Goal: Check status: Check status

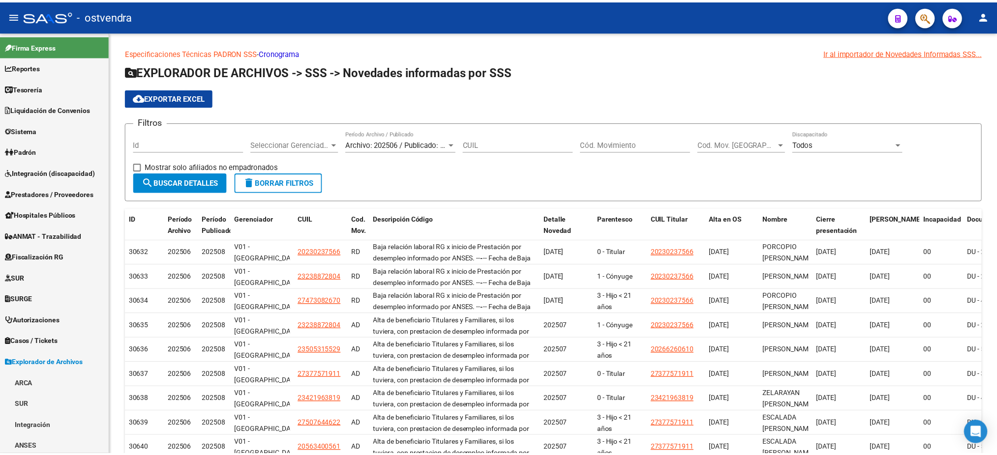
scroll to position [191, 0]
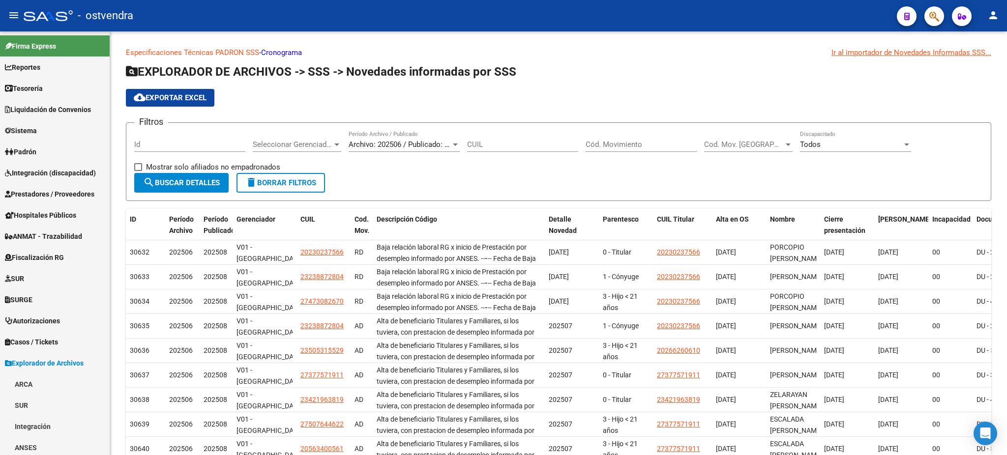
click at [938, 20] on icon "button" at bounding box center [935, 16] width 10 height 11
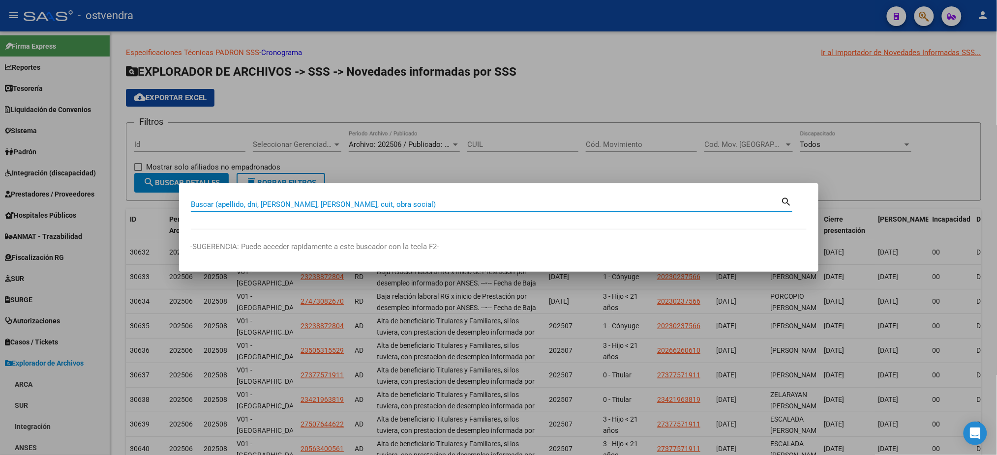
paste input "42341245"
type input "42341245"
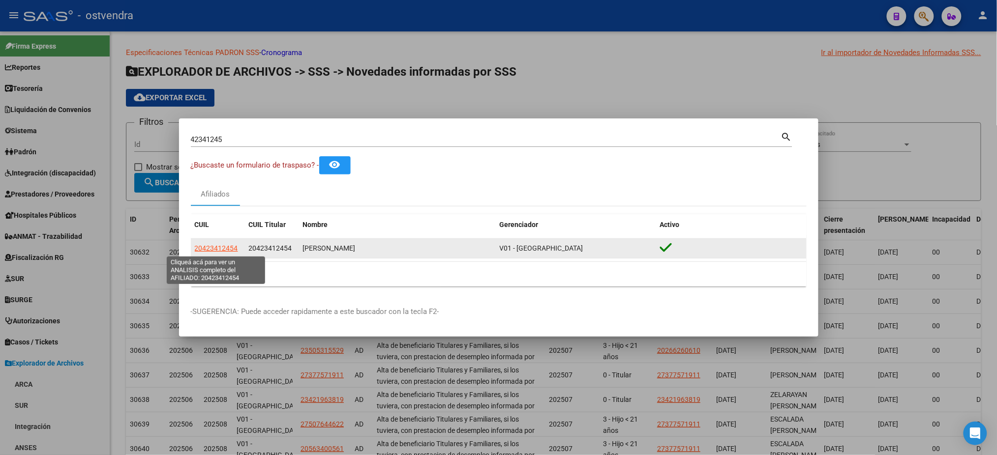
click at [231, 247] on span "20423412454" at bounding box center [216, 248] width 43 height 8
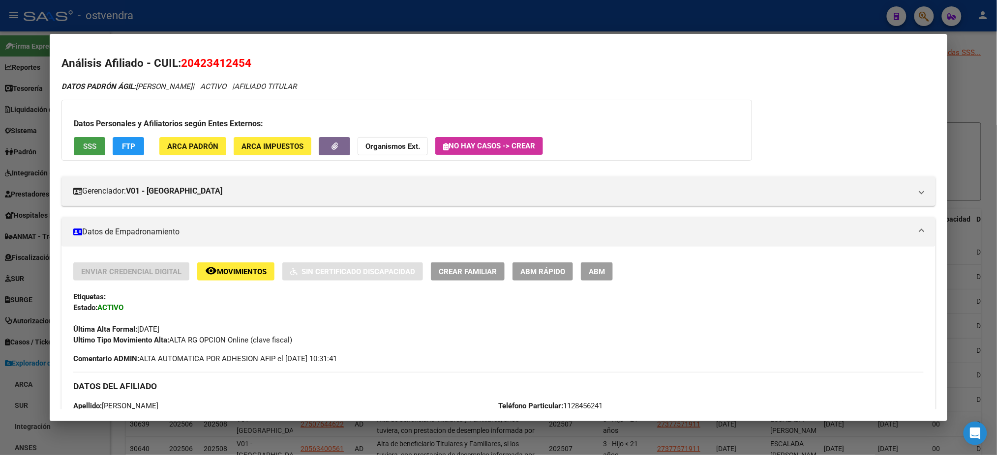
click at [90, 143] on span "SSS" at bounding box center [89, 146] width 13 height 9
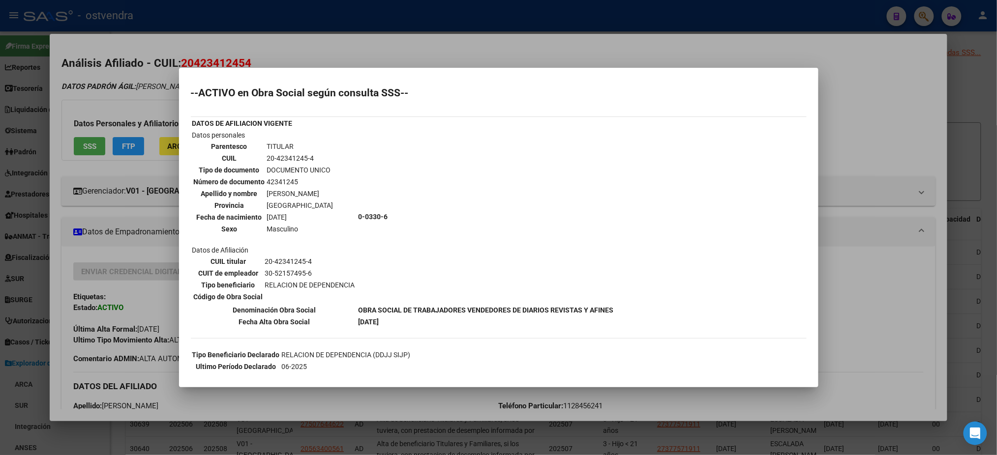
click at [145, 92] on div at bounding box center [498, 227] width 997 height 455
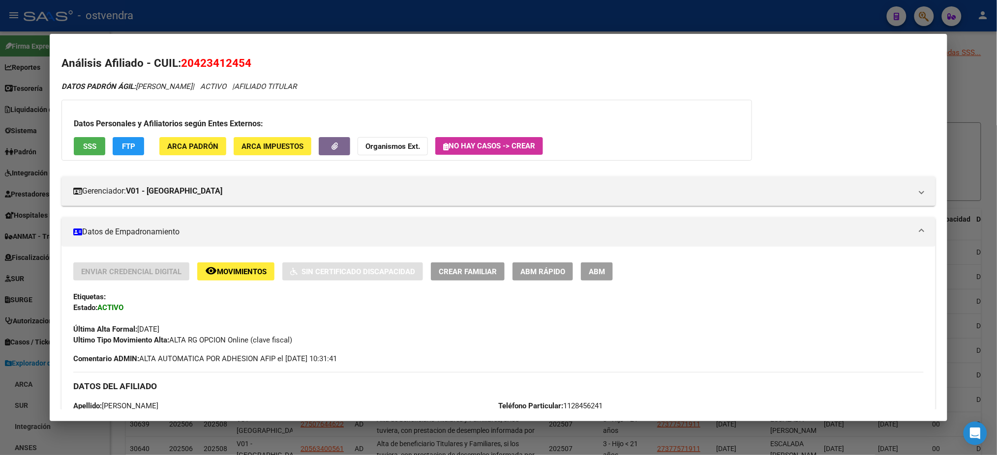
click at [122, 148] on span "FTP" at bounding box center [128, 146] width 13 height 9
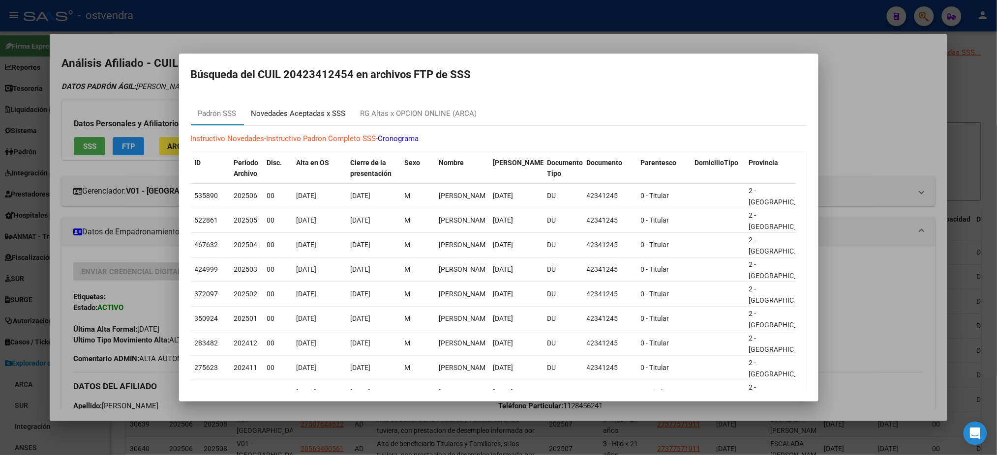
click at [309, 116] on div "Novedades Aceptadas x SSS" at bounding box center [298, 113] width 94 height 11
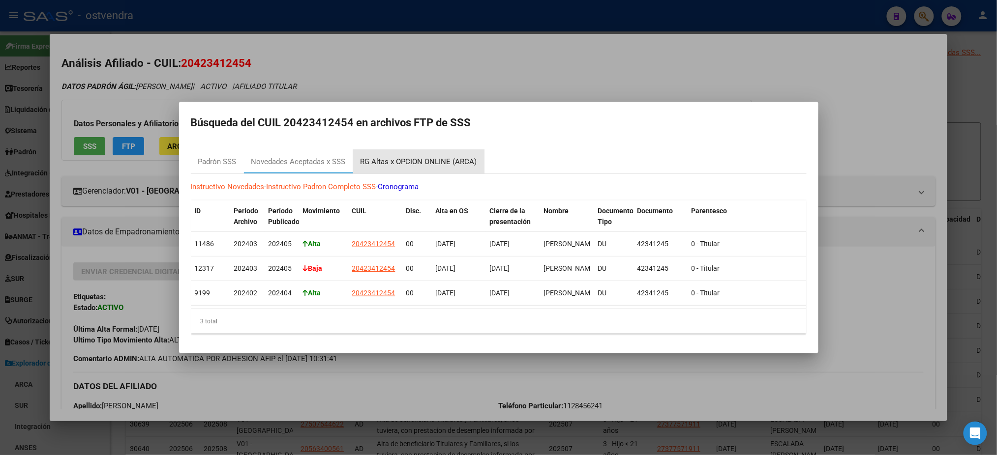
click at [451, 156] on div "RG Altas x OPCION ONLINE (ARCA)" at bounding box center [419, 161] width 117 height 11
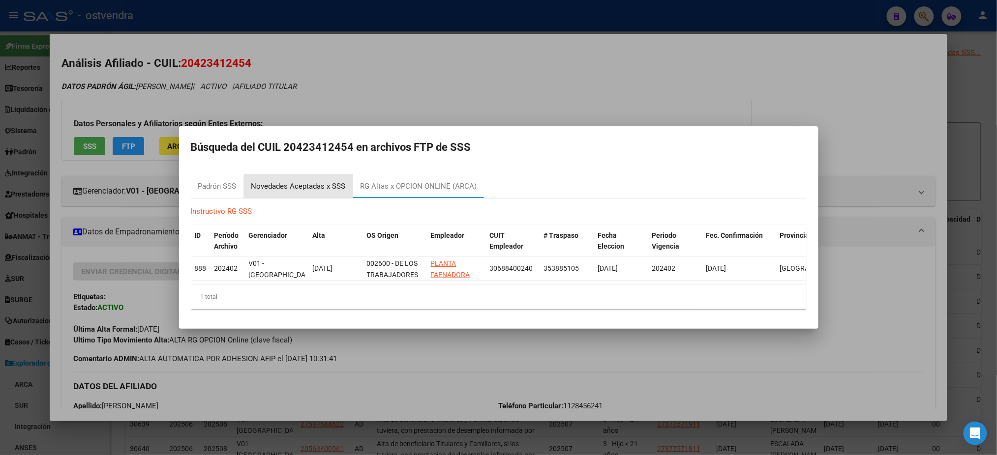
click at [338, 182] on div "Novedades Aceptadas x SSS" at bounding box center [298, 186] width 94 height 11
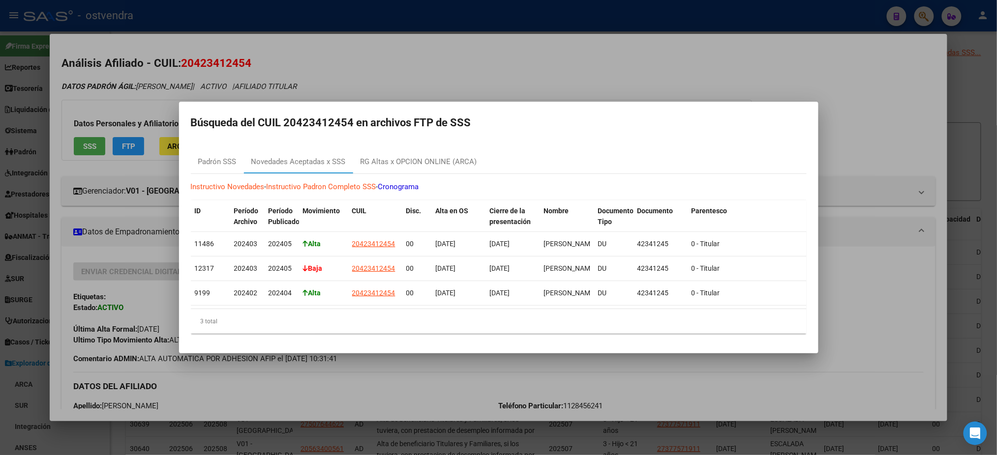
click at [473, 65] on div at bounding box center [498, 227] width 997 height 455
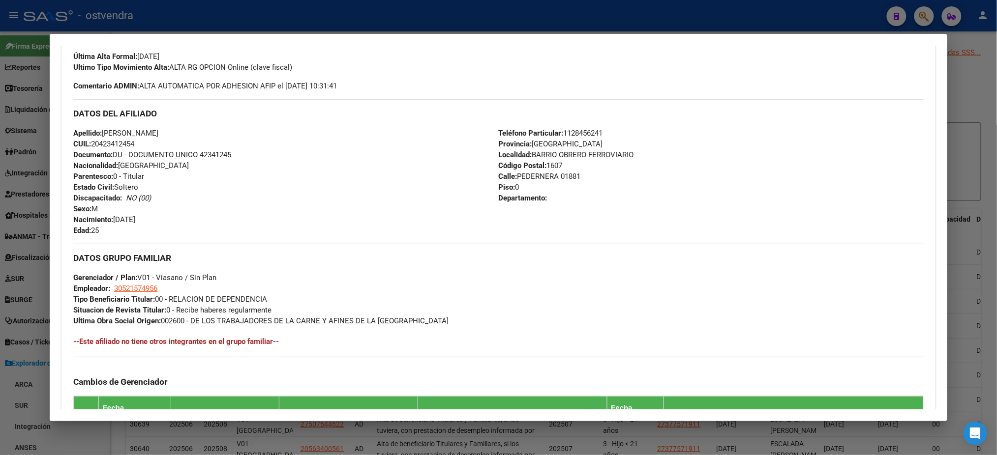
scroll to position [454, 0]
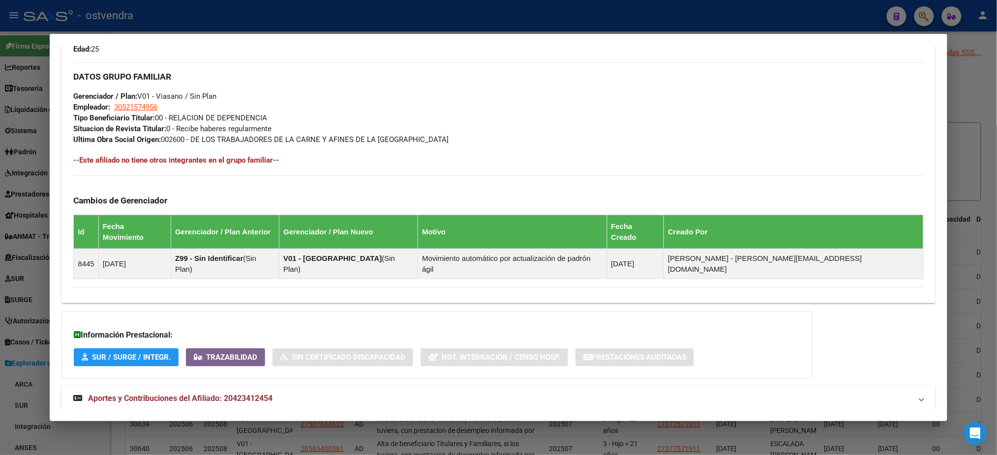
click at [365, 393] on mat-panel-title "Aportes y Contribuciones del Afiliado: 20423412454" at bounding box center [492, 399] width 838 height 12
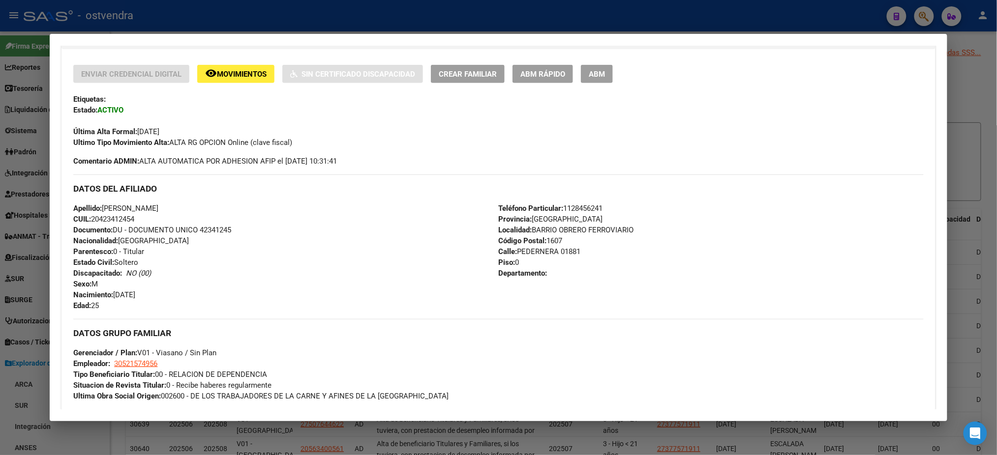
scroll to position [67, 0]
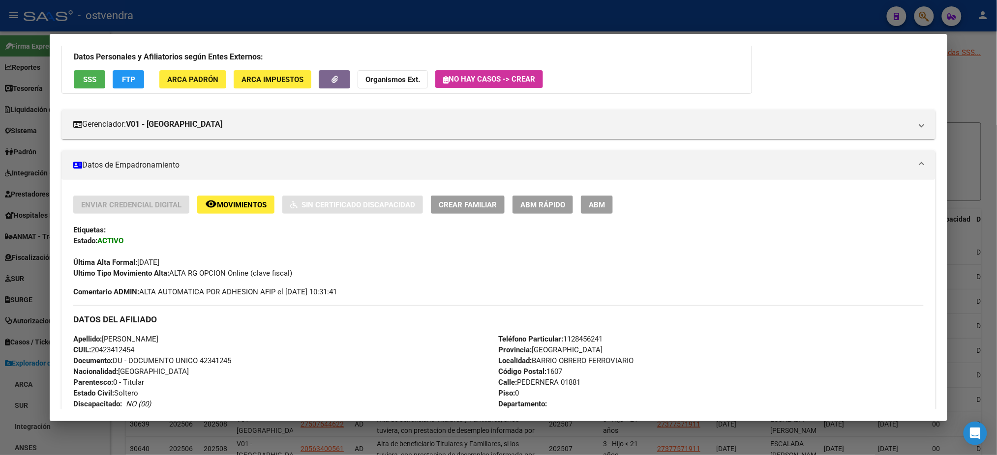
click at [721, 12] on div at bounding box center [498, 227] width 997 height 455
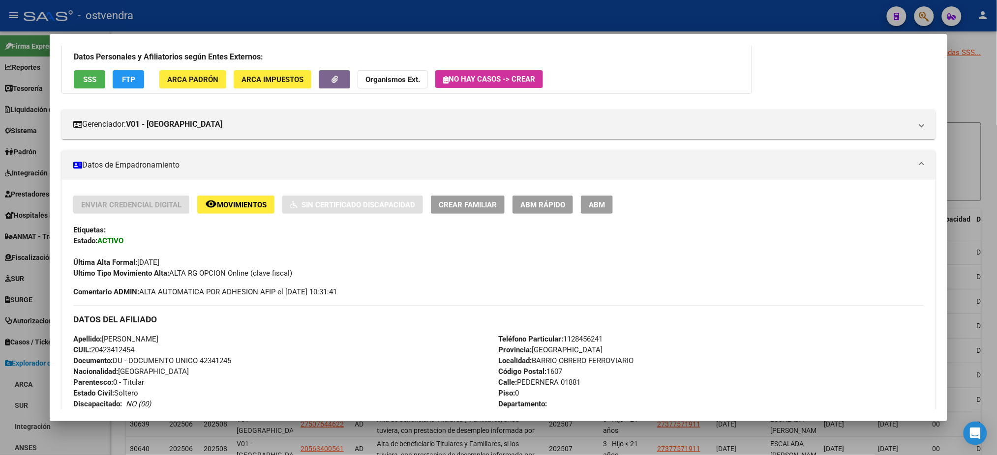
type textarea "20423412454"
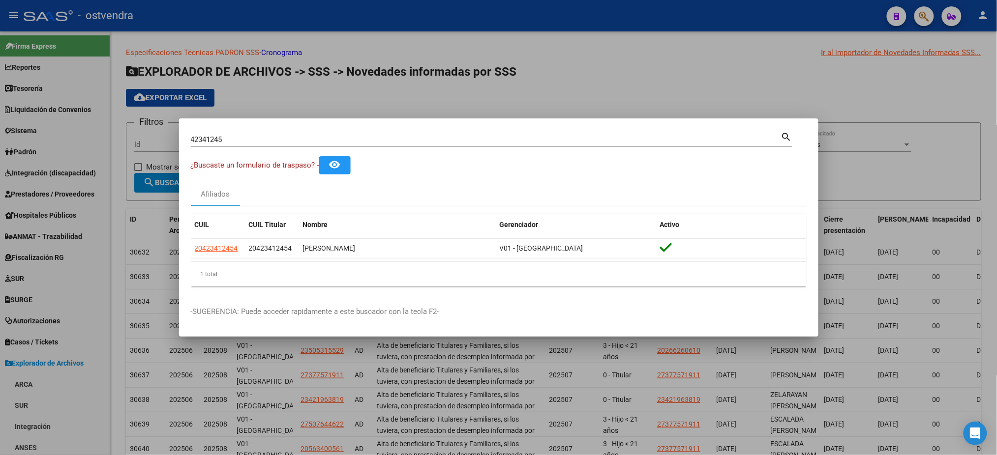
drag, startPoint x: 241, startPoint y: 133, endPoint x: 219, endPoint y: 147, distance: 26.2
click at [179, 137] on mat-dialog-content "42341245 Buscar (apellido, dni, cuil, [PERSON_NAME], cuit, obra social) search …" at bounding box center [498, 212] width 639 height 164
click at [144, 133] on div "42341245 Buscar (apellido, dni, cuil, nro traspaso, cuit, obra social) search ¿…" at bounding box center [498, 227] width 997 height 455
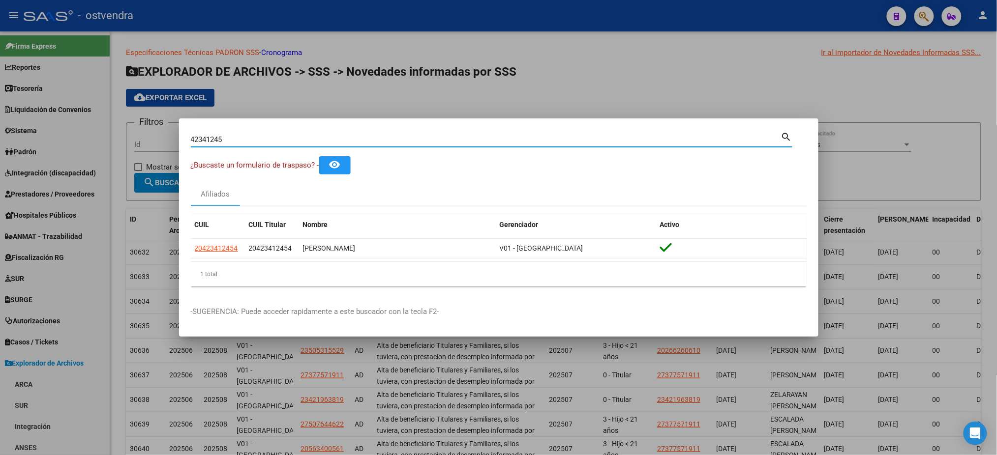
paste input "59833749"
type input "59833749"
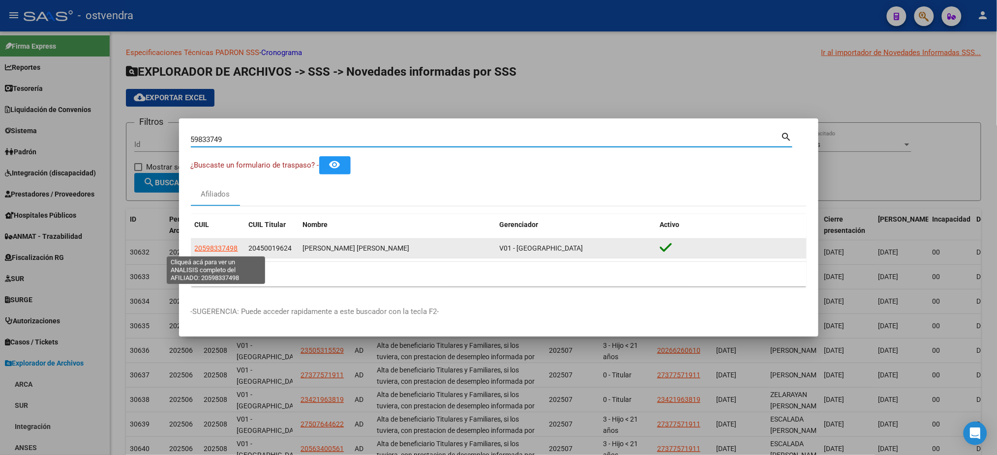
click at [233, 245] on span "20598337498" at bounding box center [216, 248] width 43 height 8
type textarea "20598337498"
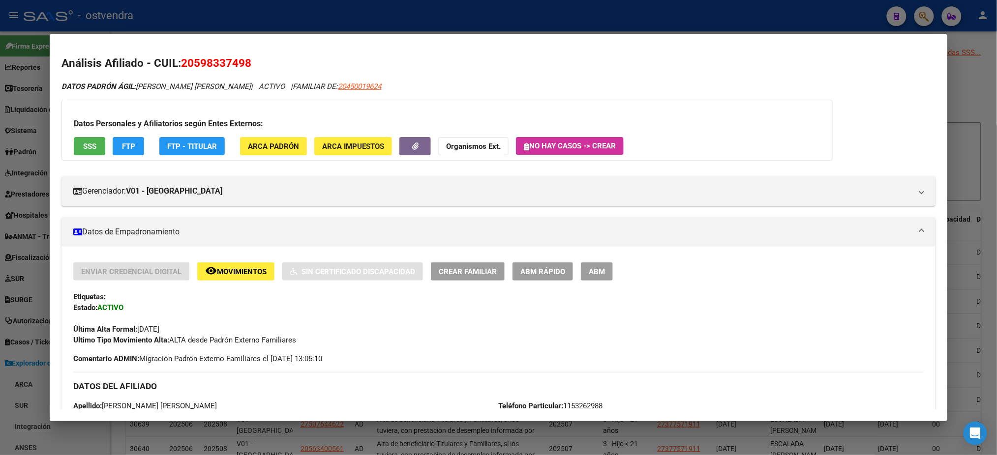
click at [90, 136] on div "Datos Personales y Afiliatorios según Entes Externos: SSS FTP FTP - Titular ARC…" at bounding box center [446, 130] width 771 height 61
click at [89, 149] on span "SSS" at bounding box center [89, 146] width 13 height 9
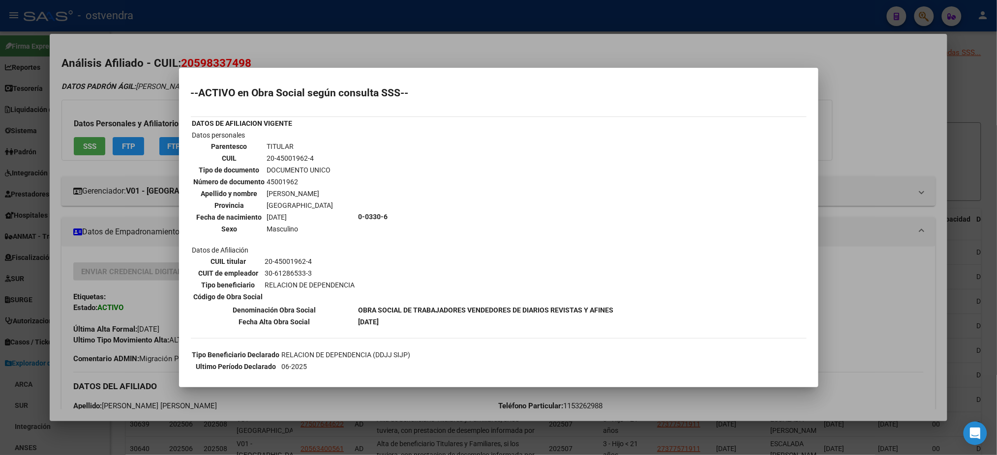
click at [129, 109] on div at bounding box center [498, 227] width 997 height 455
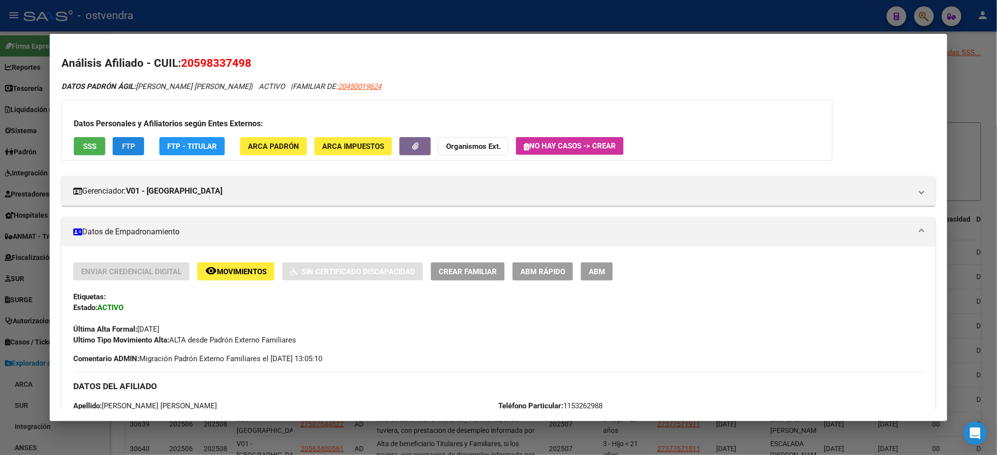
click at [133, 137] on button "FTP" at bounding box center [128, 146] width 31 height 18
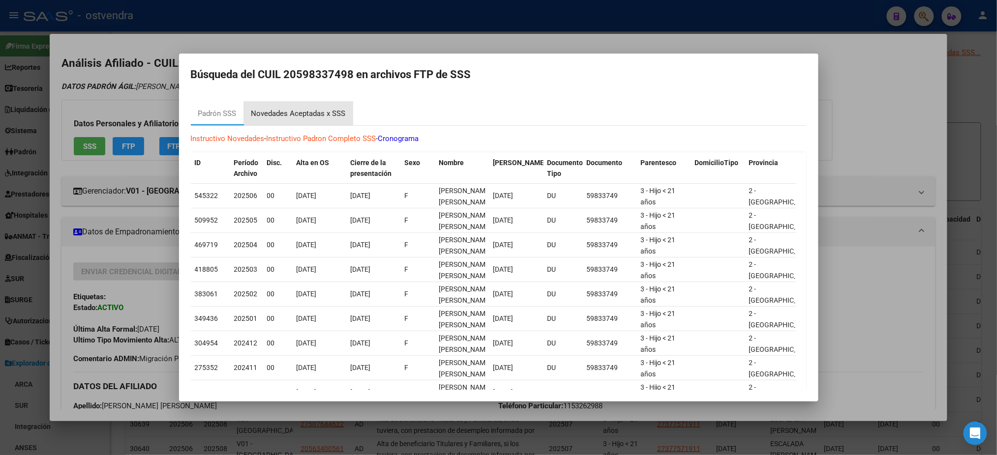
click at [308, 113] on div "Novedades Aceptadas x SSS" at bounding box center [298, 113] width 94 height 11
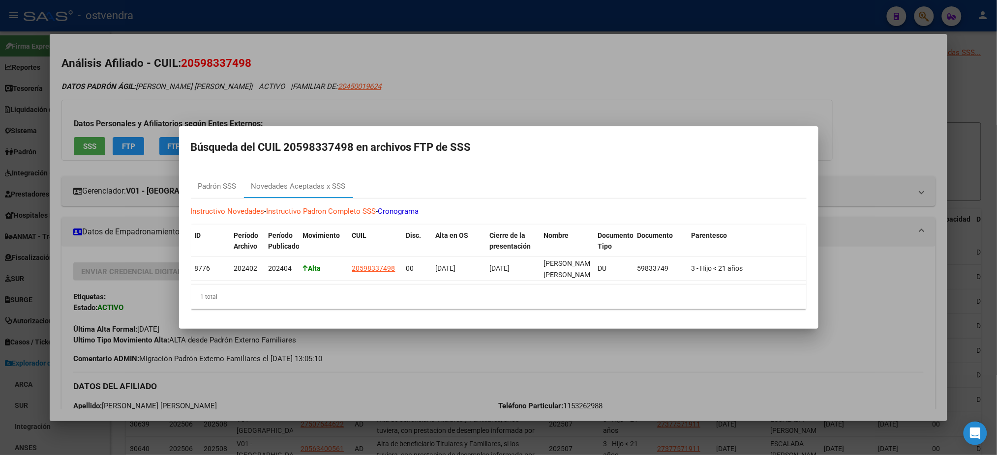
click at [216, 90] on div at bounding box center [498, 227] width 997 height 455
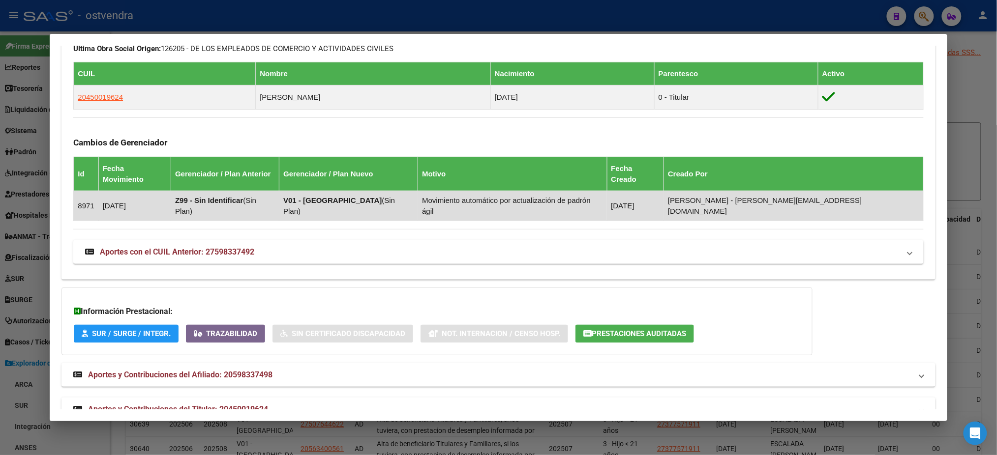
scroll to position [568, 0]
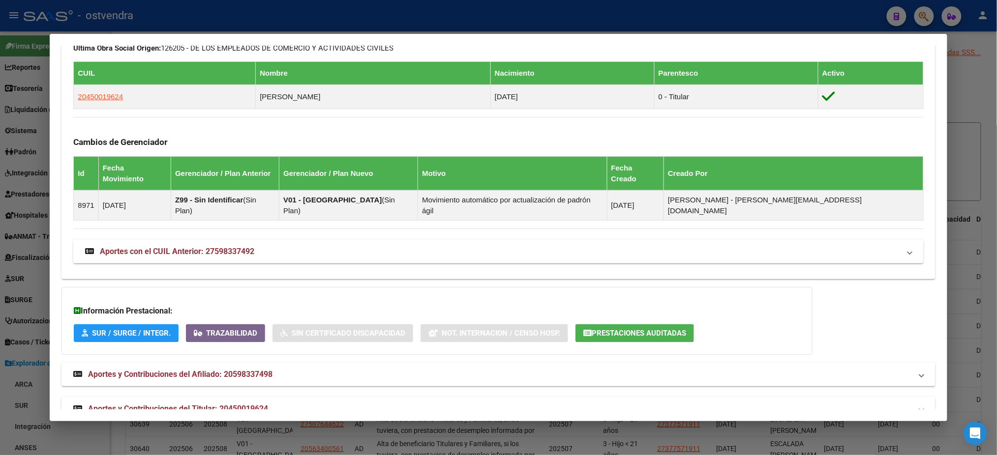
click at [302, 403] on mat-panel-title "Aportes y Contribuciones del Titular: 20450019624" at bounding box center [492, 409] width 838 height 12
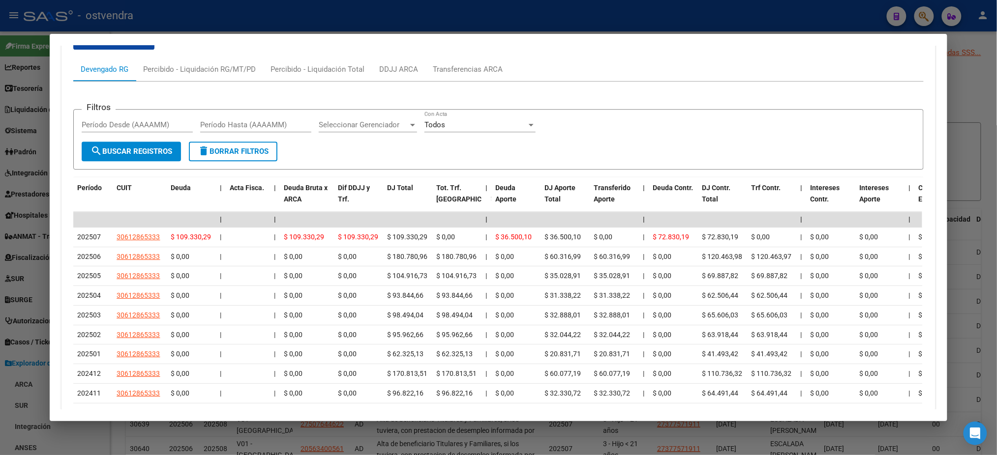
scroll to position [1055, 0]
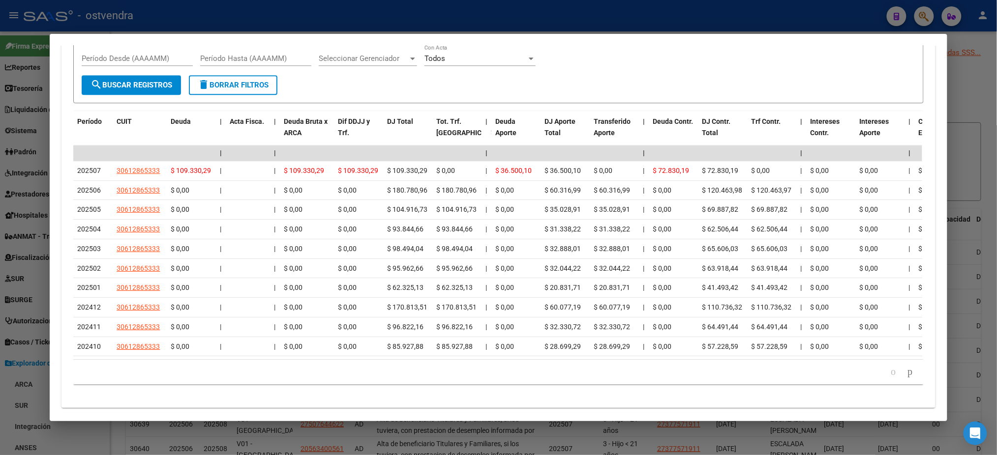
drag, startPoint x: 360, startPoint y: 350, endPoint x: 599, endPoint y: 362, distance: 239.3
click at [642, 360] on div "179.769.313.486.231.570.000.000.000.000.000.000.000.000.000.000.000.000.000.000…" at bounding box center [498, 372] width 850 height 25
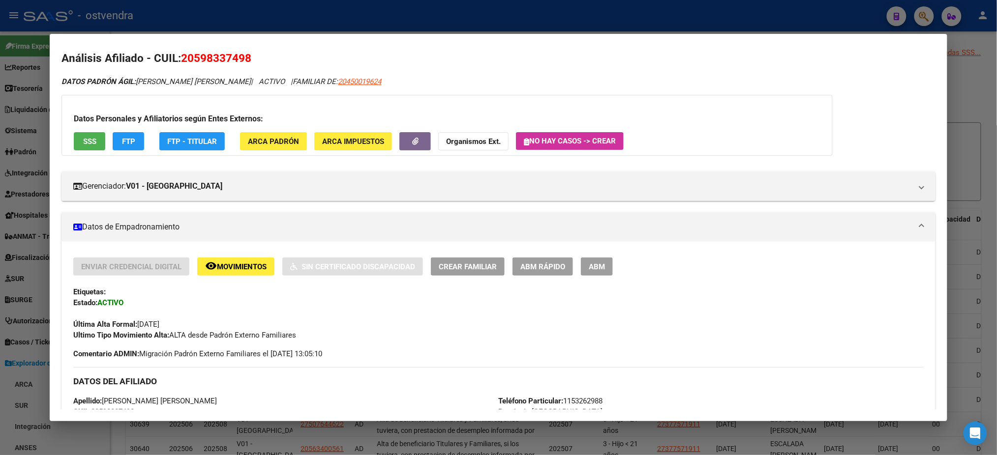
scroll to position [0, 0]
